Goal: Task Accomplishment & Management: Use online tool/utility

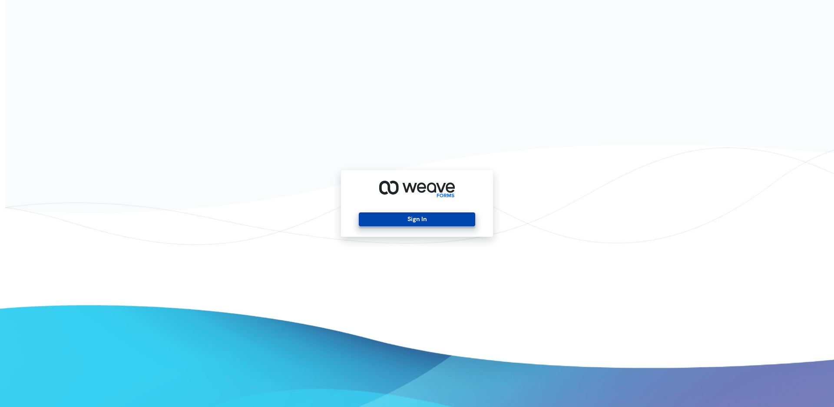
click at [419, 220] on button "Sign In" at bounding box center [417, 219] width 116 height 14
